Goal: Register for event/course

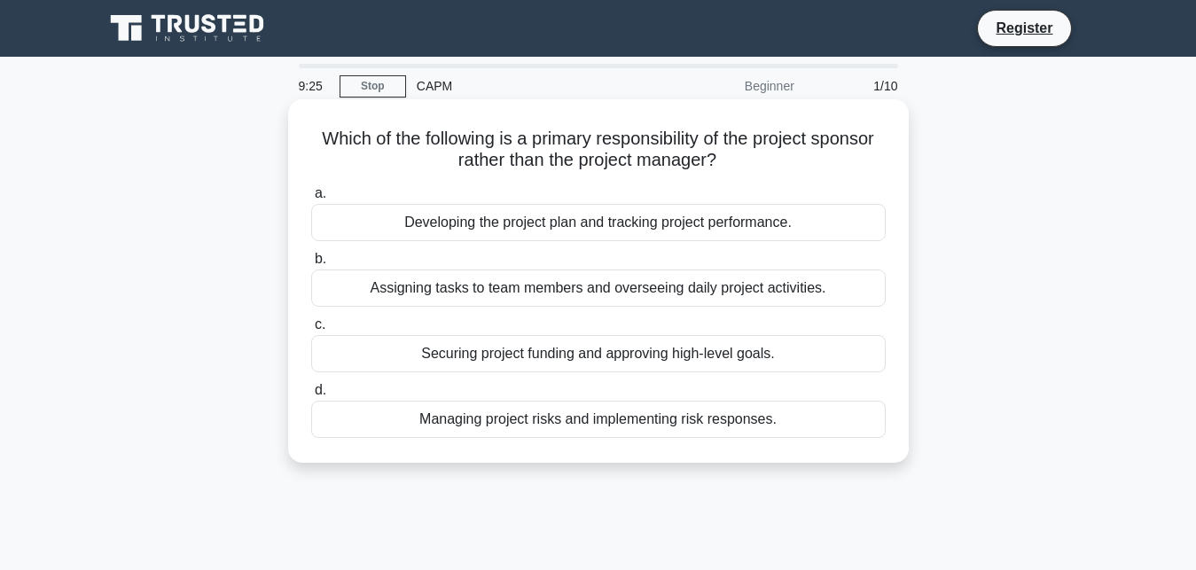
click at [525, 357] on div "Securing project funding and approving high-level goals." at bounding box center [598, 353] width 574 height 37
click at [311, 331] on input "c. Securing project funding and approving high-level goals." at bounding box center [311, 325] width 0 height 12
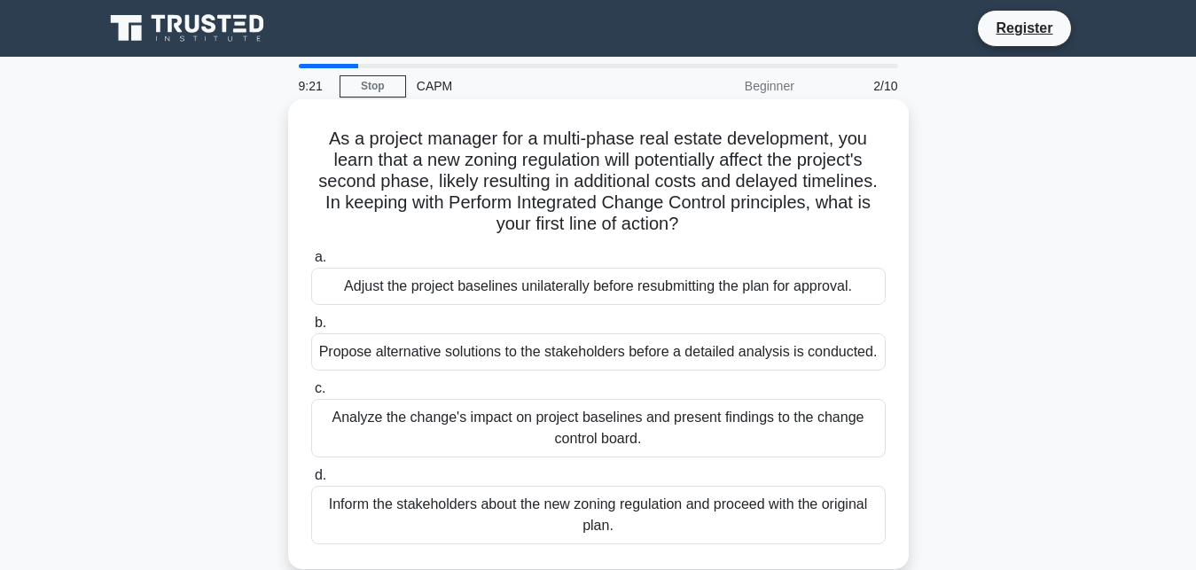
click at [526, 299] on div "Adjust the project baselines unilaterally before resubmitting the plan for appr…" at bounding box center [598, 286] width 574 height 37
click at [311, 263] on input "a. Adjust the project baselines unilaterally before resubmitting the plan for a…" at bounding box center [311, 258] width 0 height 12
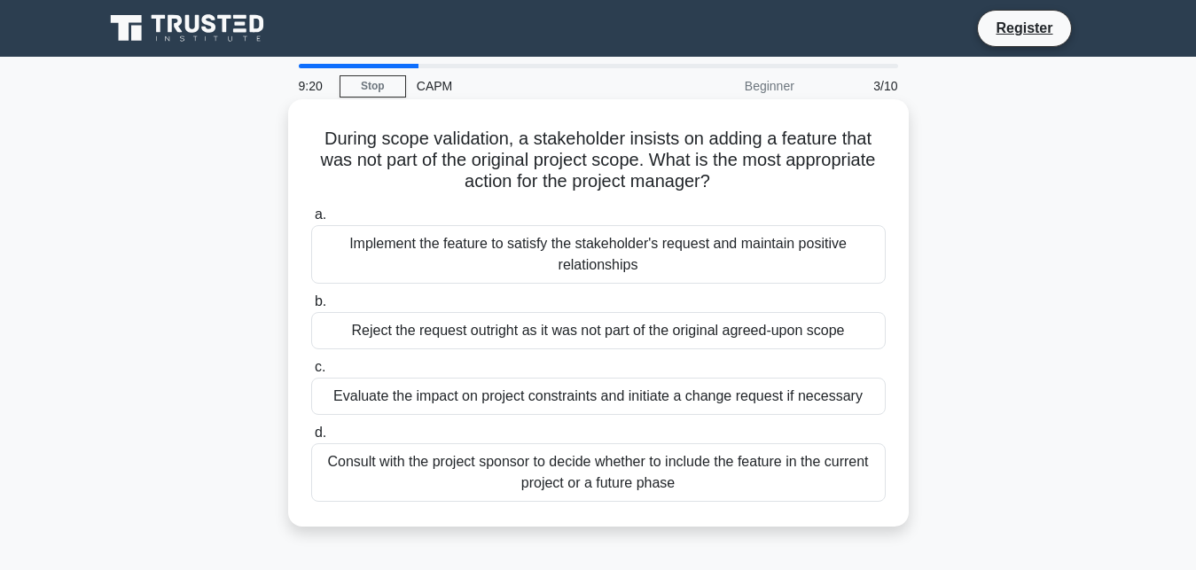
click at [529, 336] on div "Reject the request outright as it was not part of the original agreed-upon scope" at bounding box center [598, 330] width 574 height 37
click at [311, 308] on input "b. Reject the request outright as it was not part of the original agreed-upon s…" at bounding box center [311, 302] width 0 height 12
radio input "true"
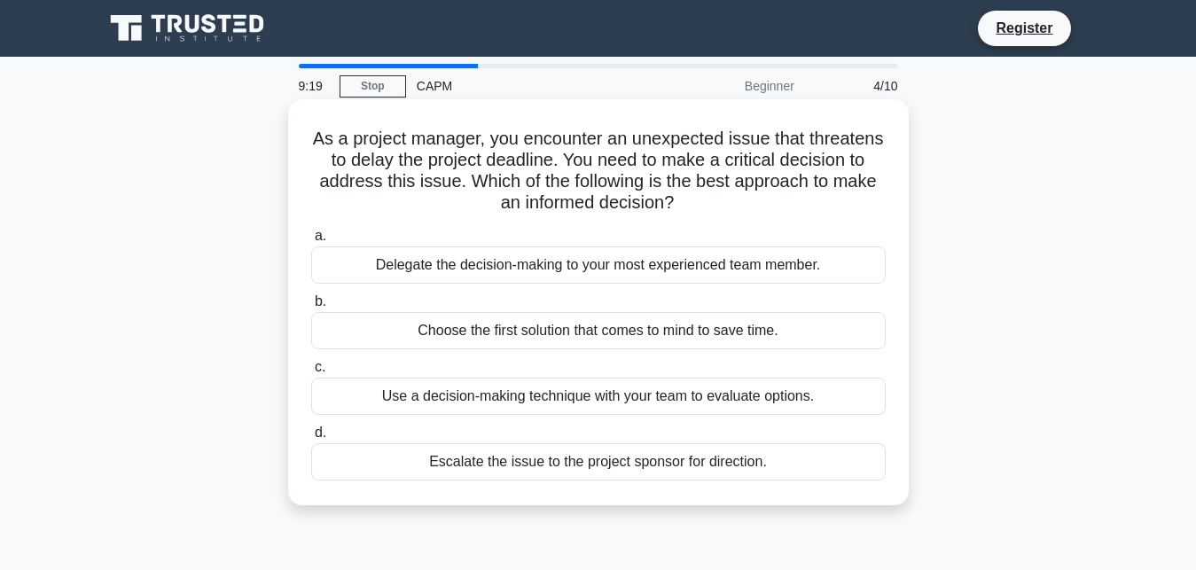
click at [541, 403] on div "Use a decision-making technique with your team to evaluate options." at bounding box center [598, 396] width 574 height 37
click at [311, 373] on input "c. Use a decision-making technique with your team to evaluate options." at bounding box center [311, 368] width 0 height 12
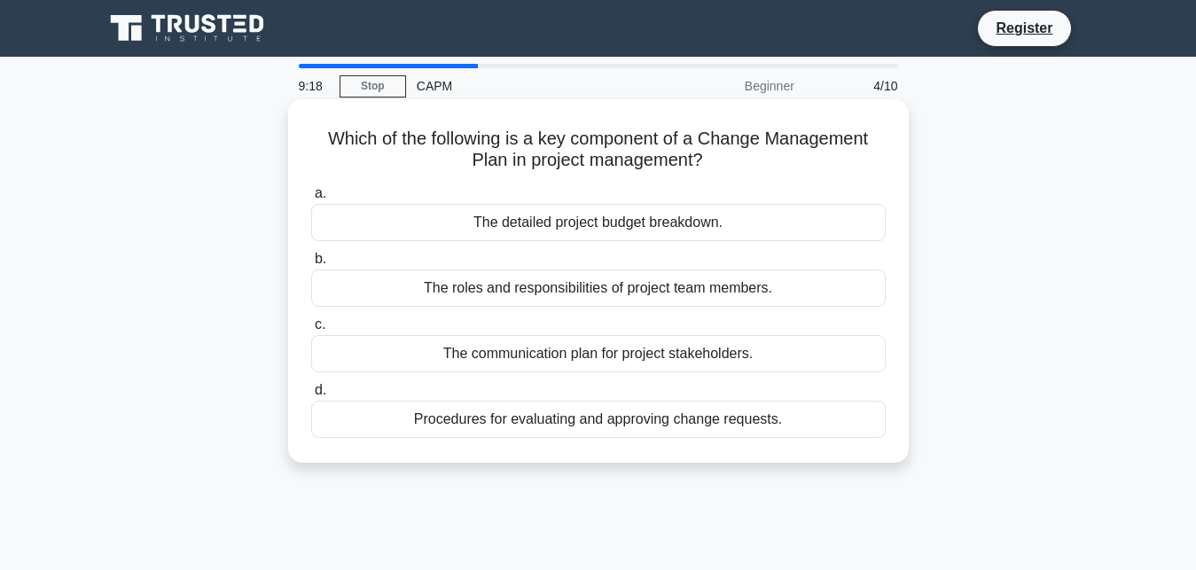
click at [555, 425] on div "Procedures for evaluating and approving change requests." at bounding box center [598, 419] width 574 height 37
click at [311, 396] on input "d. Procedures for evaluating and approving change requests." at bounding box center [311, 391] width 0 height 12
radio input "true"
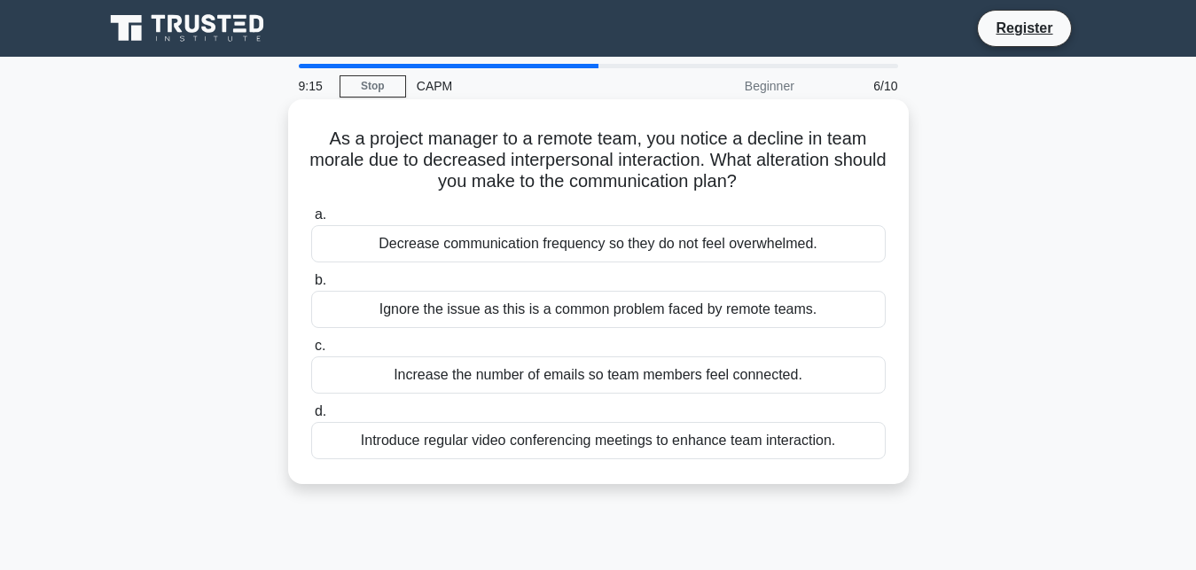
click at [613, 323] on div "Ignore the issue as this is a common problem faced by remote teams." at bounding box center [598, 309] width 574 height 37
click at [311, 286] on input "b. Ignore the issue as this is a common problem faced by remote teams." at bounding box center [311, 281] width 0 height 12
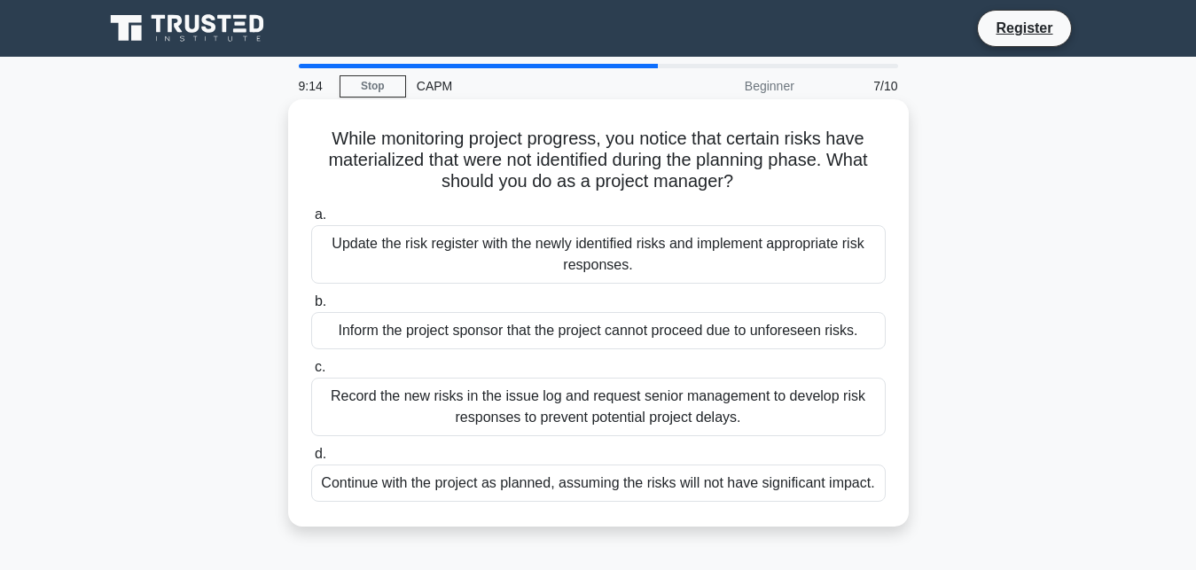
click at [603, 393] on div "Record the new risks in the issue log and request senior management to develop …" at bounding box center [598, 407] width 574 height 58
click at [311, 373] on input "c. Record the new risks in the issue log and request senior management to devel…" at bounding box center [311, 368] width 0 height 12
radio input "true"
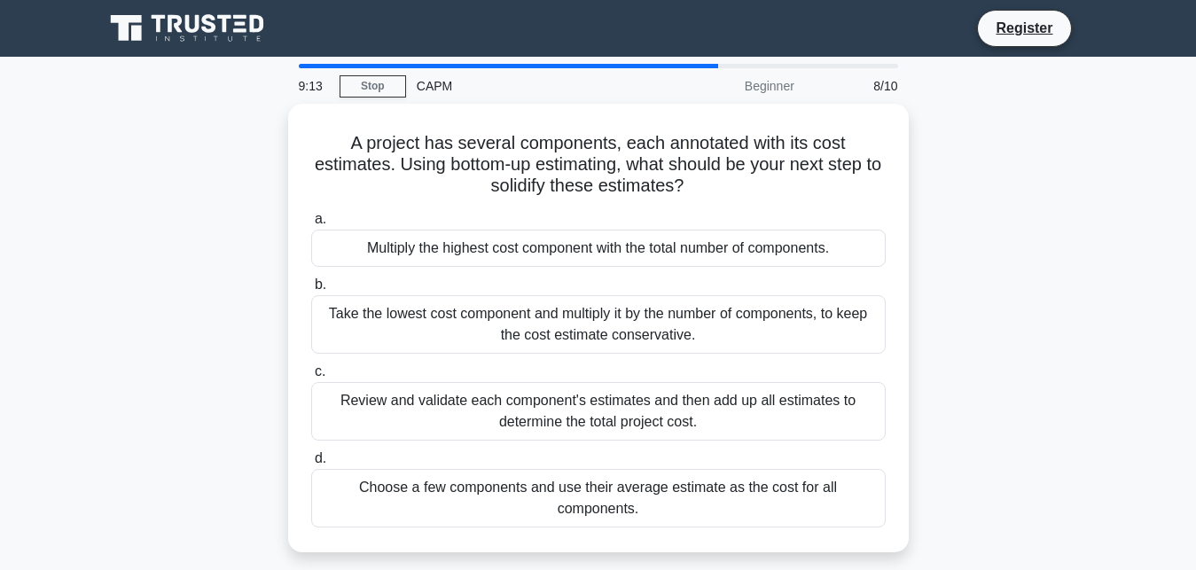
click at [610, 245] on div "Multiply the highest cost component with the total number of components." at bounding box center [598, 248] width 574 height 37
click at [311, 225] on input "a. Multiply the highest cost component with the total number of components." at bounding box center [311, 220] width 0 height 12
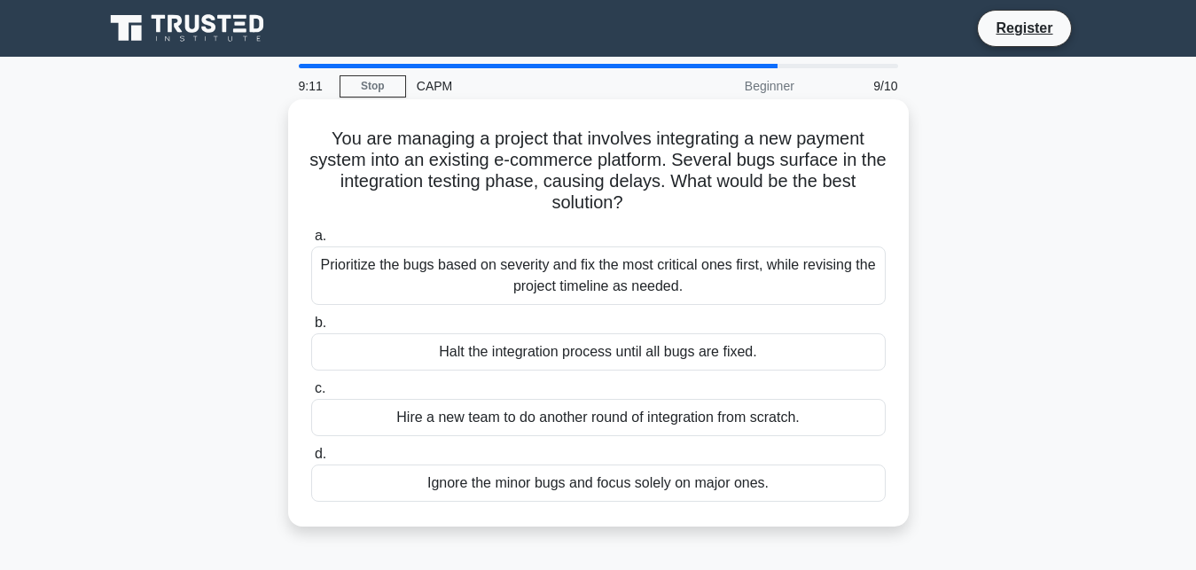
click at [604, 425] on div "Hire a new team to do another round of integration from scratch." at bounding box center [598, 417] width 574 height 37
click at [311, 394] on input "c. Hire a new team to do another round of integration from scratch." at bounding box center [311, 389] width 0 height 12
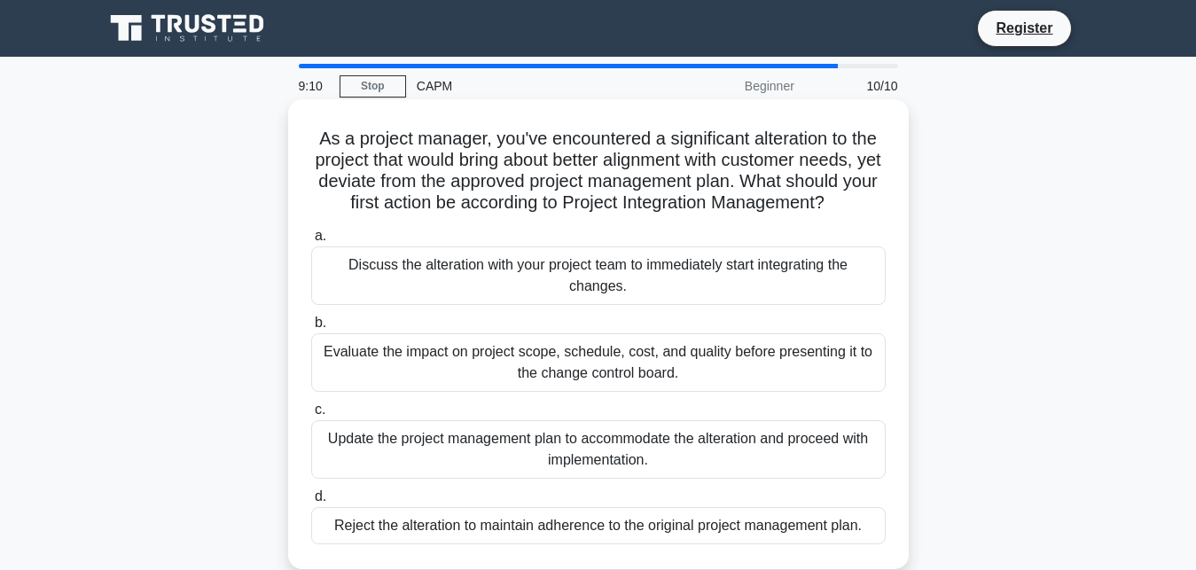
click at [641, 532] on div "Reject the alteration to maintain adherence to the original project management …" at bounding box center [598, 525] width 574 height 37
click at [311, 503] on input "d. Reject the alteration to maintain adherence to the original project manageme…" at bounding box center [311, 497] width 0 height 12
radio input "true"
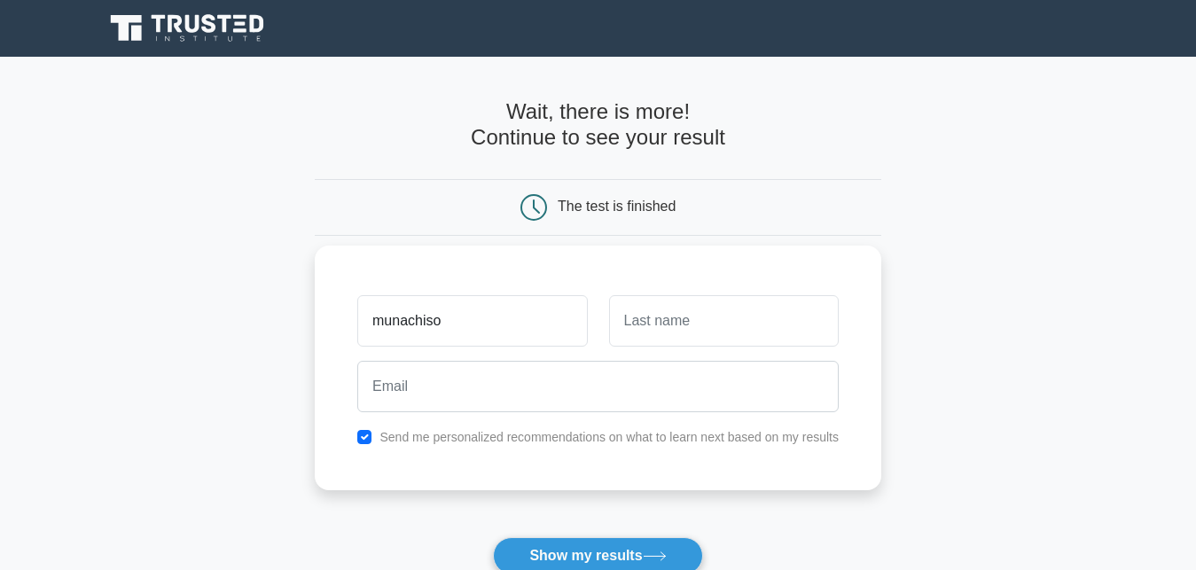
type input "munachiso"
type input "i"
click at [590, 351] on div "munachiso" at bounding box center [472, 321] width 251 height 66
click at [651, 320] on input "i" at bounding box center [724, 320] width 230 height 51
type input "obi"
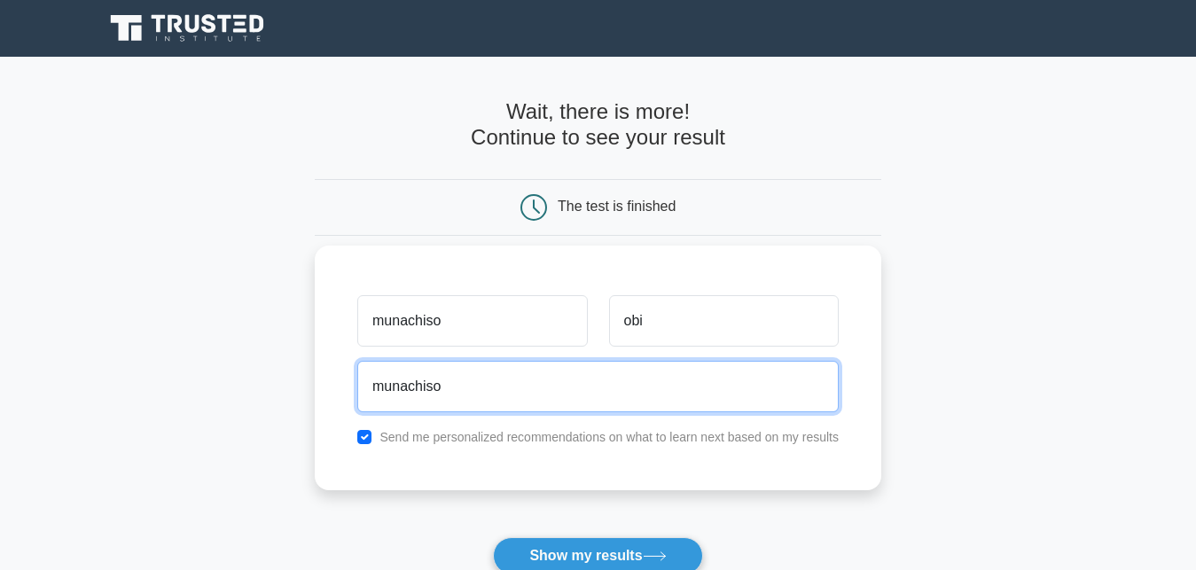
type input "munachiso"
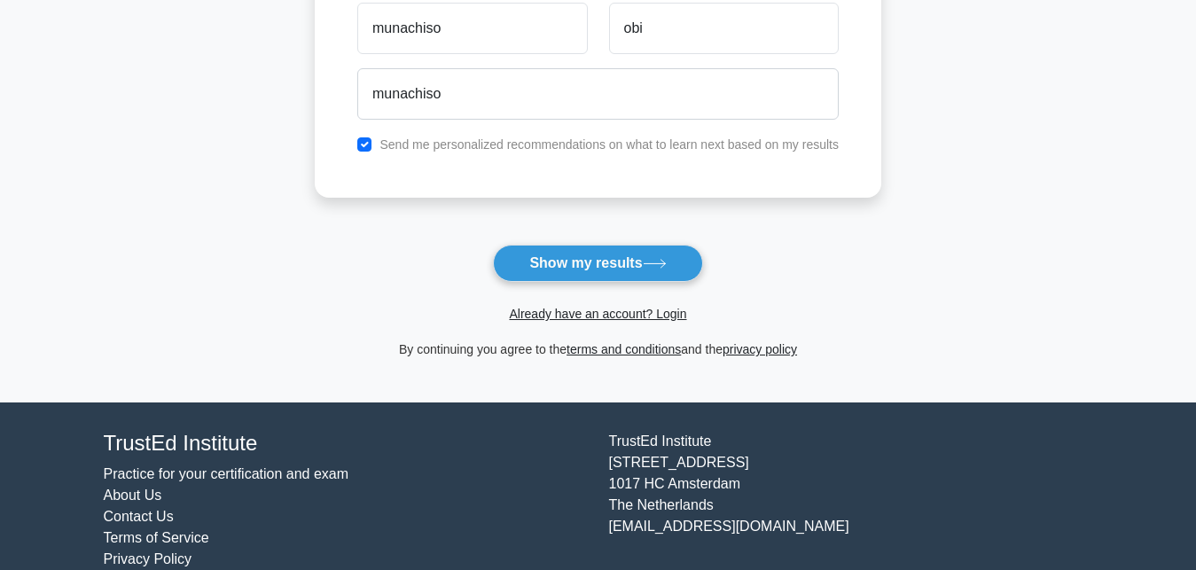
scroll to position [292, 0]
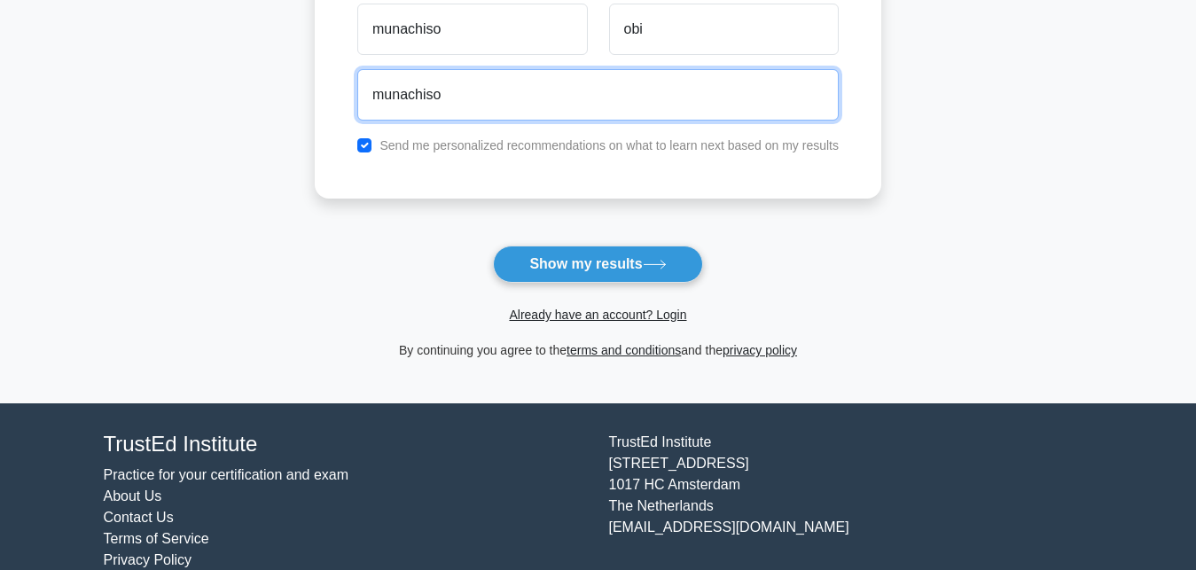
click at [634, 98] on input "munachiso" at bounding box center [597, 94] width 481 height 51
type input "munachisoobi15@gmail.com"
click at [493, 245] on button "Show my results" at bounding box center [597, 263] width 209 height 37
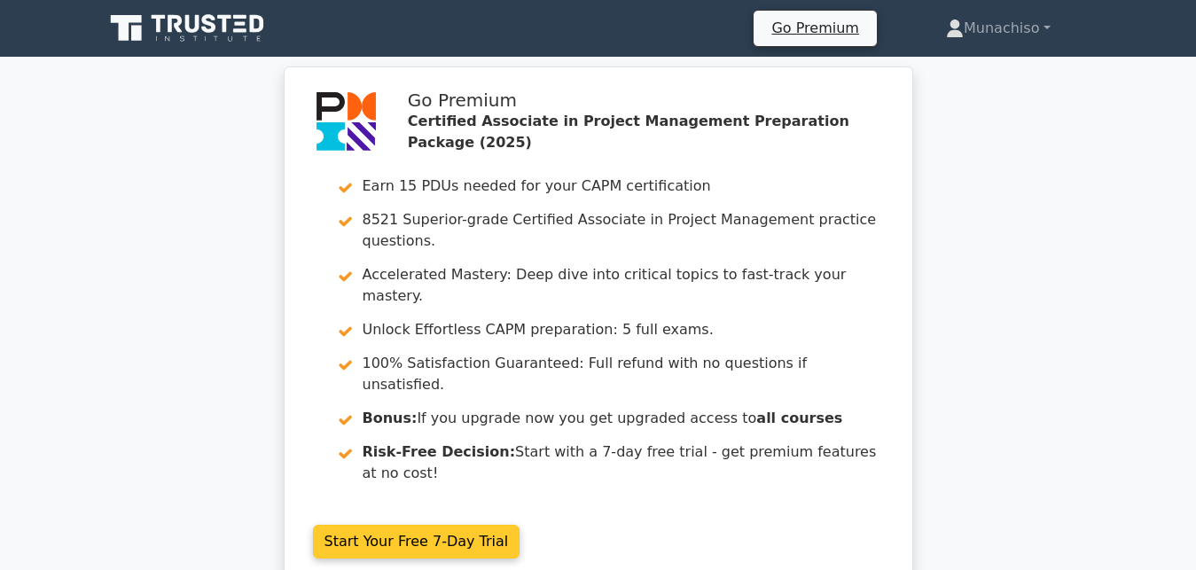
click at [467, 525] on link "Start Your Free 7-Day Trial" at bounding box center [416, 542] width 207 height 34
